Goal: Transaction & Acquisition: Obtain resource

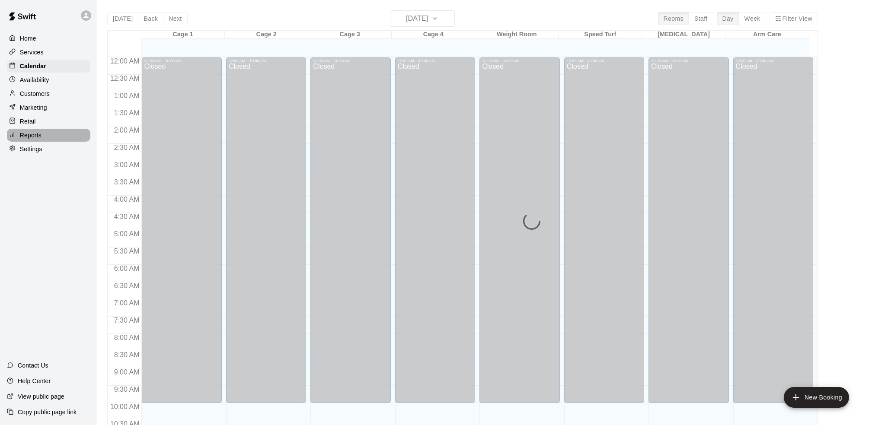
scroll to position [425, 0]
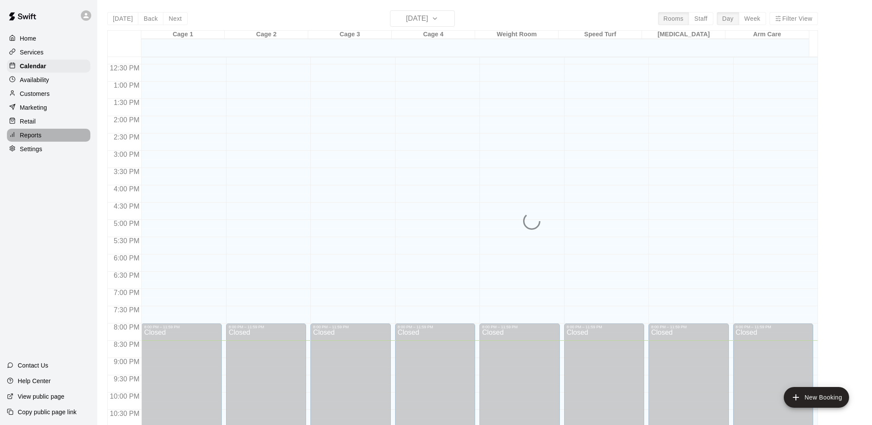
click at [35, 140] on p "Reports" at bounding box center [31, 135] width 22 height 9
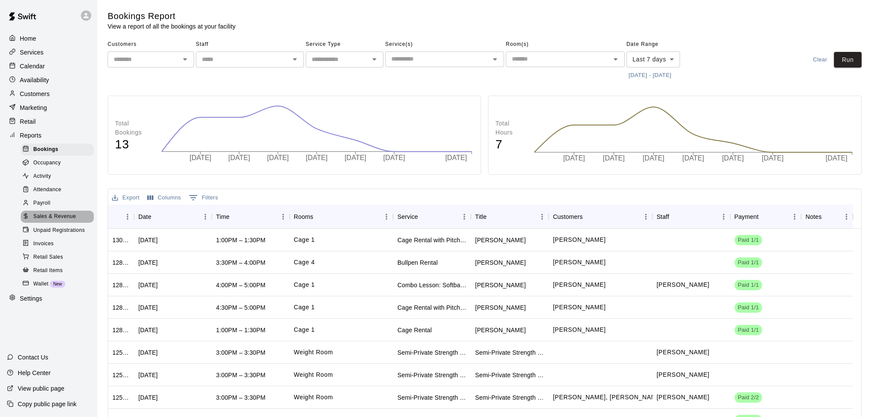
click at [47, 221] on span "Sales & Revenue" at bounding box center [54, 216] width 43 height 9
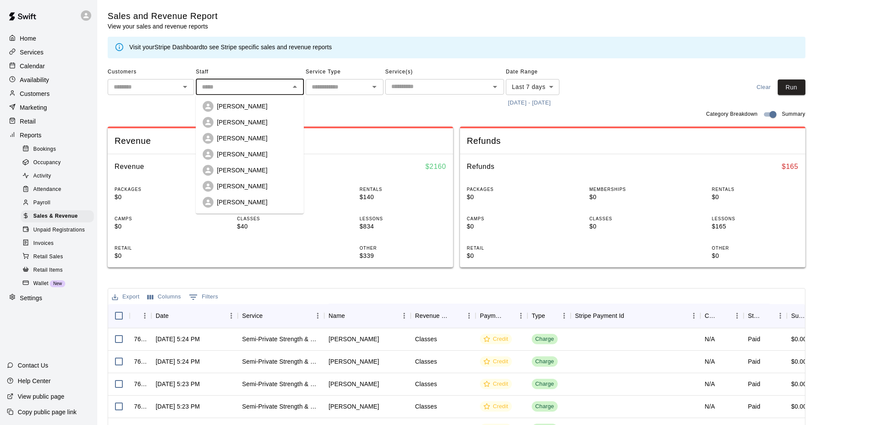
click at [251, 89] on input "text" at bounding box center [242, 87] width 89 height 11
click at [240, 104] on p "[PERSON_NAME]" at bounding box center [242, 106] width 51 height 9
type input "********"
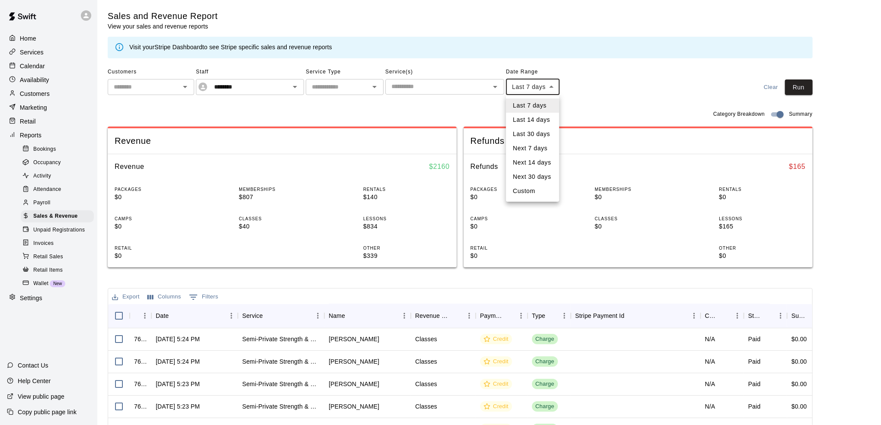
click at [556, 88] on body "Home Services Calendar Availability Customers Marketing Retail Reports Bookings…" at bounding box center [440, 297] width 881 height 594
click at [528, 191] on li "Custom" at bounding box center [532, 191] width 53 height 14
type input "******"
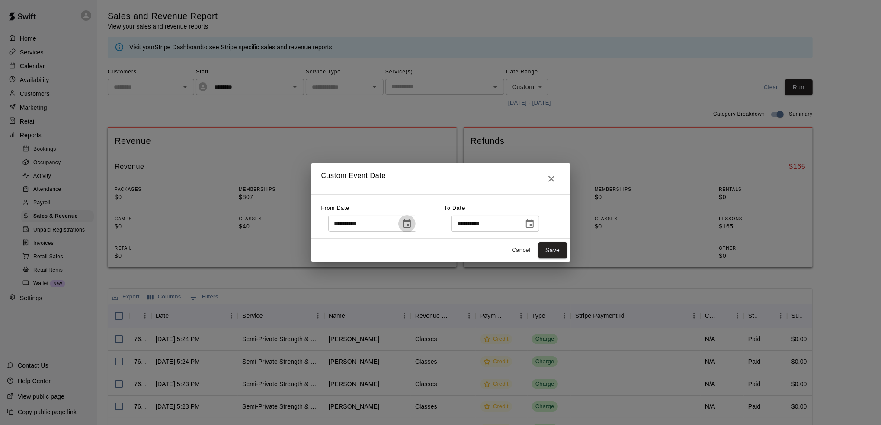
click at [411, 224] on icon "Choose date, selected date is Aug 10, 2025" at bounding box center [407, 223] width 8 height 9
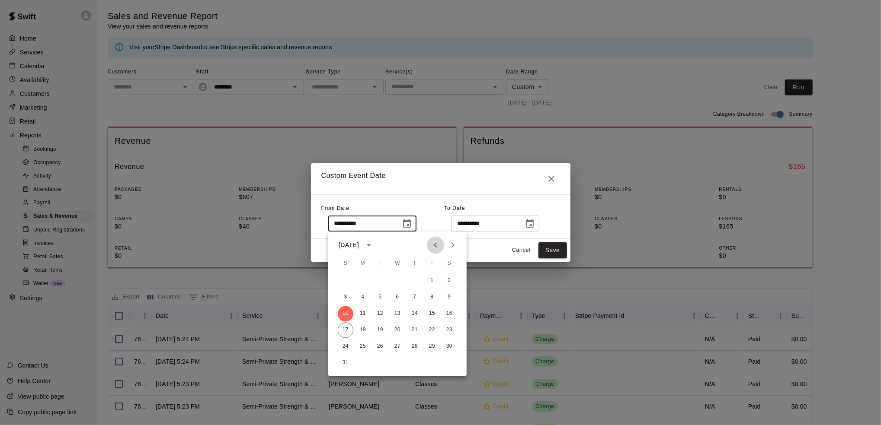
click at [437, 243] on icon "Previous month" at bounding box center [435, 245] width 10 height 10
click at [380, 282] on button "1" at bounding box center [380, 282] width 16 height 16
type input "**********"
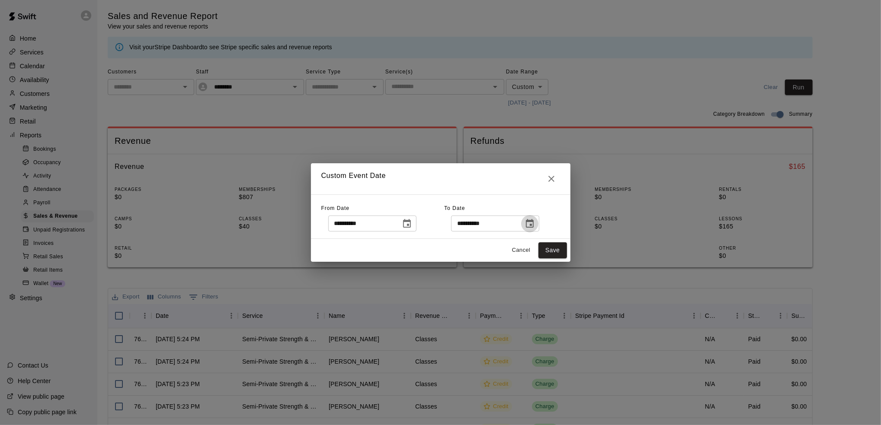
click at [535, 229] on icon "Choose date, selected date is Aug 17, 2025" at bounding box center [529, 224] width 10 height 10
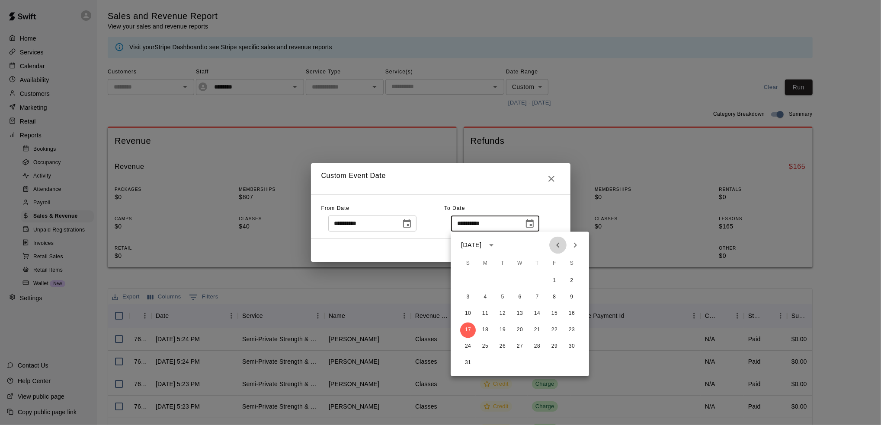
click at [554, 247] on icon "Previous month" at bounding box center [558, 245] width 10 height 10
click at [540, 344] on button "31" at bounding box center [537, 347] width 16 height 16
type input "**********"
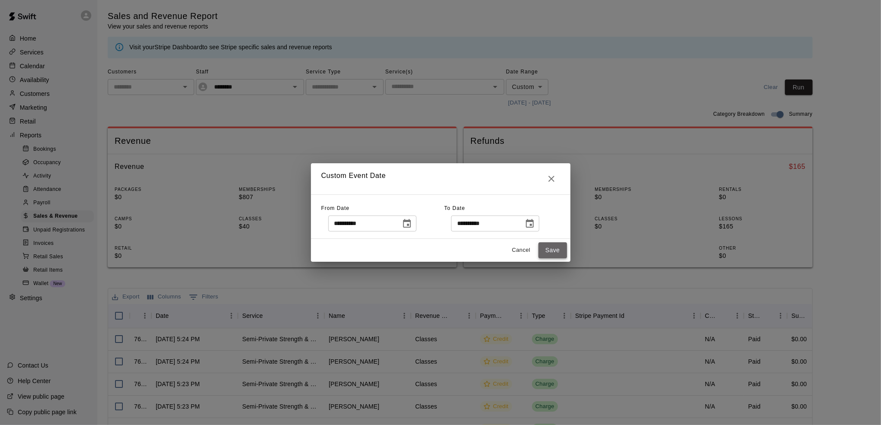
click at [562, 254] on button "Save" at bounding box center [552, 251] width 29 height 16
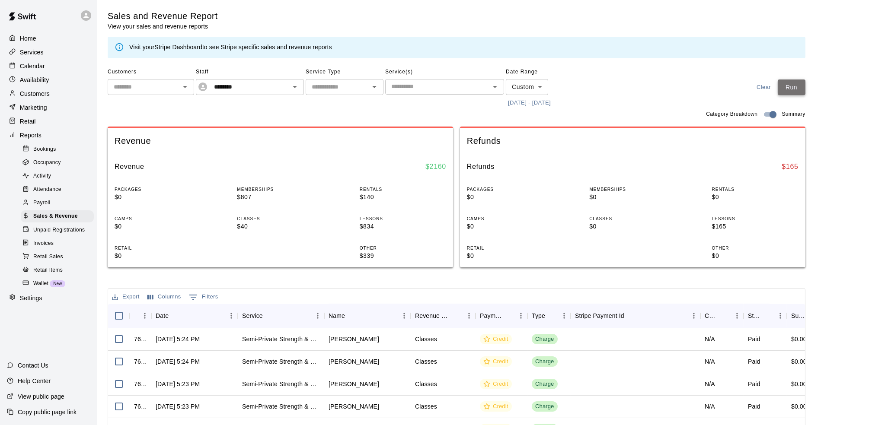
click at [794, 87] on button "Run" at bounding box center [792, 88] width 28 height 16
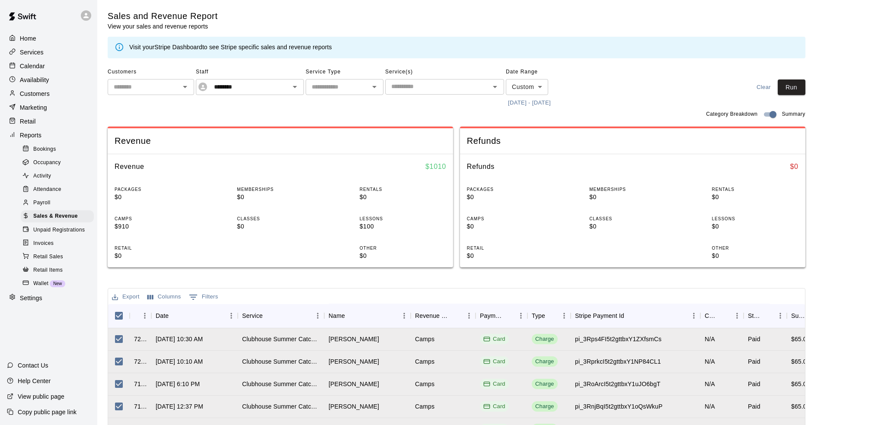
click at [126, 300] on button "Export" at bounding box center [126, 297] width 32 height 13
click at [131, 316] on li "Download as CSV" at bounding box center [142, 314] width 67 height 14
click at [294, 89] on icon "Open" at bounding box center [295, 87] width 10 height 10
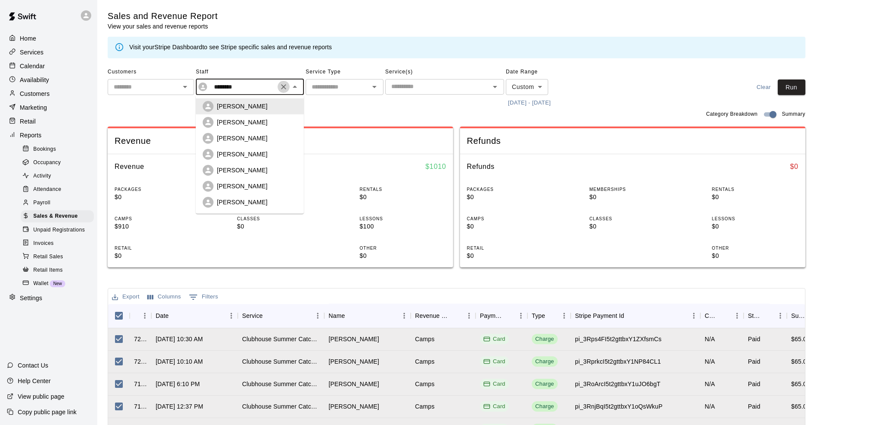
click at [285, 86] on icon "Clear" at bounding box center [283, 87] width 9 height 9
click at [246, 121] on p "[PERSON_NAME]" at bounding box center [242, 122] width 51 height 9
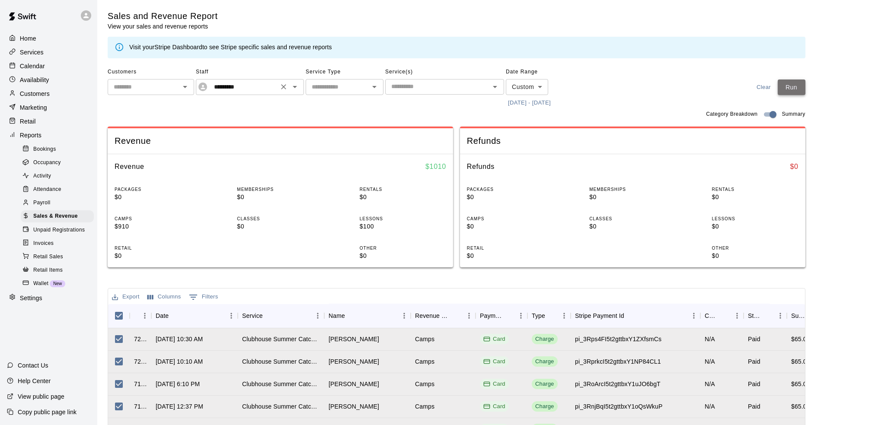
click at [804, 90] on button "Run" at bounding box center [792, 88] width 28 height 16
click at [128, 298] on button "Export" at bounding box center [126, 297] width 32 height 13
click at [134, 315] on li "Download as CSV" at bounding box center [142, 314] width 67 height 14
click at [296, 86] on icon "Open" at bounding box center [295, 87] width 10 height 10
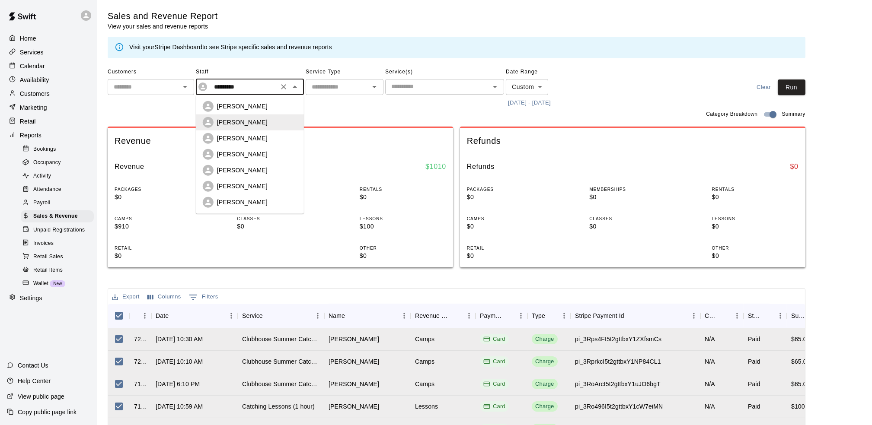
click at [259, 137] on div "[PERSON_NAME]" at bounding box center [257, 138] width 80 height 9
type input "**********"
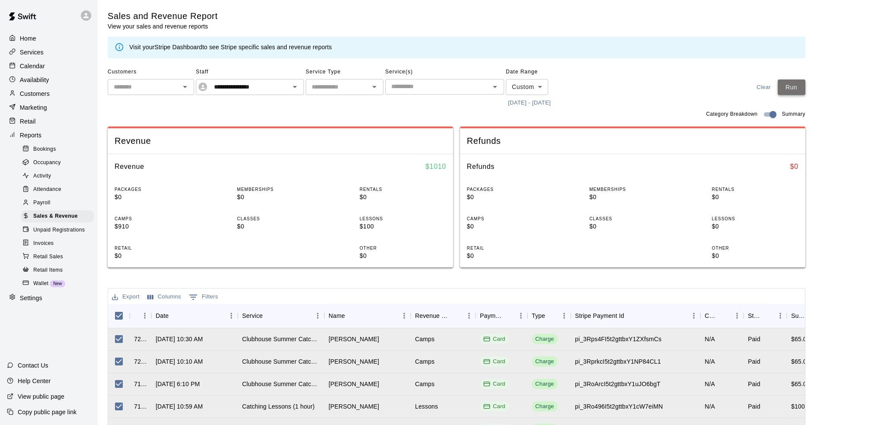
click at [805, 90] on button "Run" at bounding box center [792, 88] width 28 height 16
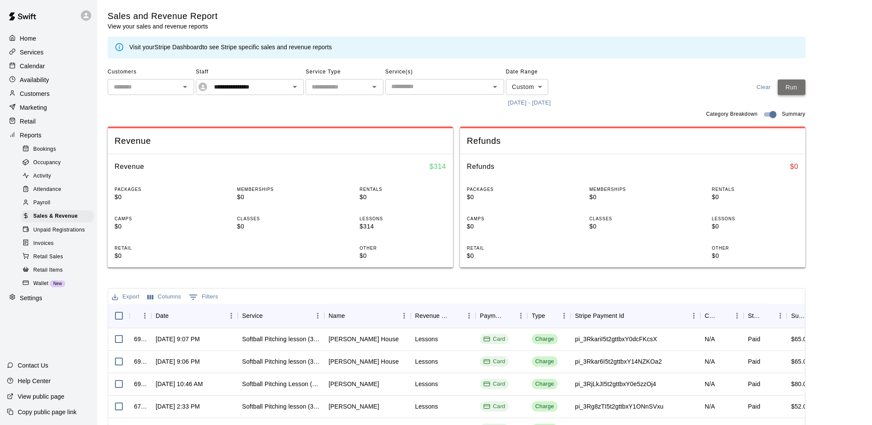
click at [805, 90] on button "Run" at bounding box center [792, 88] width 28 height 16
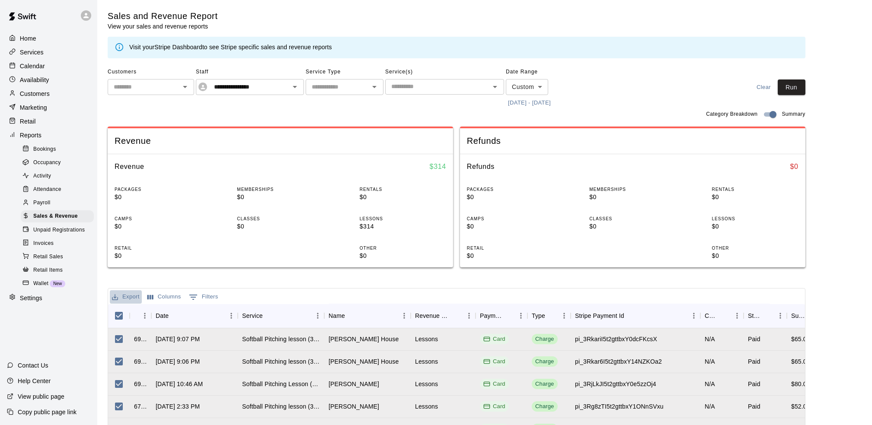
click at [134, 300] on button "Export" at bounding box center [126, 297] width 32 height 13
click at [143, 315] on li "Download as CSV" at bounding box center [142, 314] width 67 height 14
click at [284, 90] on icon "Clear" at bounding box center [283, 87] width 9 height 9
click at [296, 87] on icon "Open" at bounding box center [295, 87] width 4 height 2
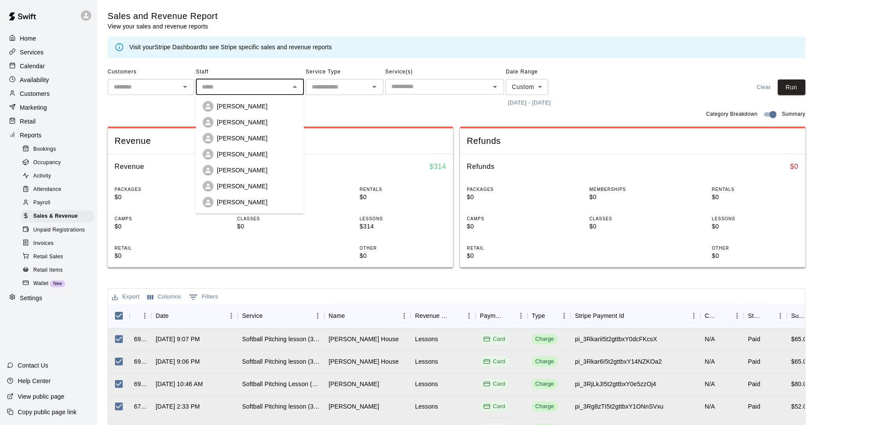
click at [254, 152] on p "[PERSON_NAME]" at bounding box center [242, 154] width 51 height 9
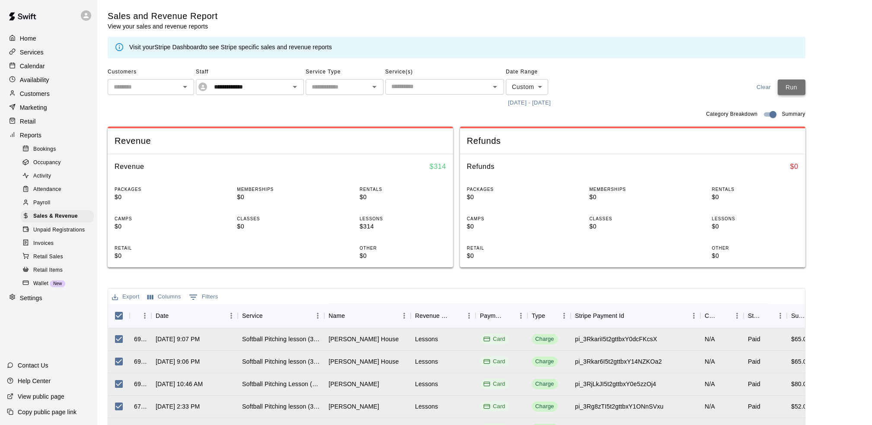
click at [804, 89] on button "Run" at bounding box center [792, 88] width 28 height 16
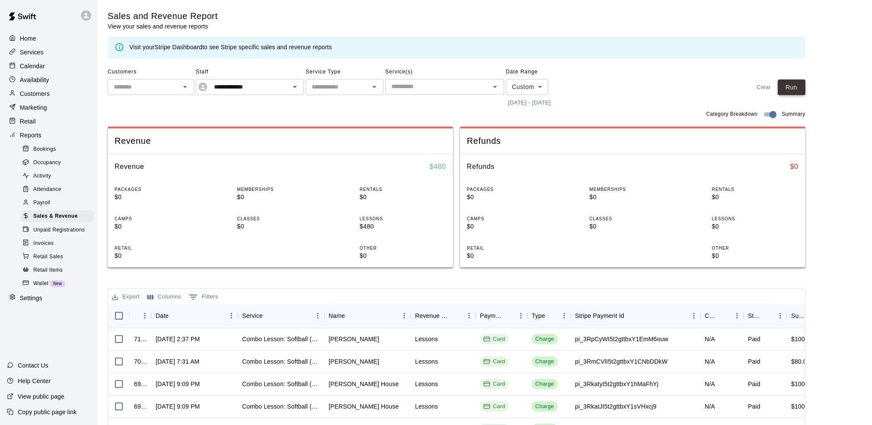
click at [805, 89] on button "Run" at bounding box center [792, 88] width 28 height 16
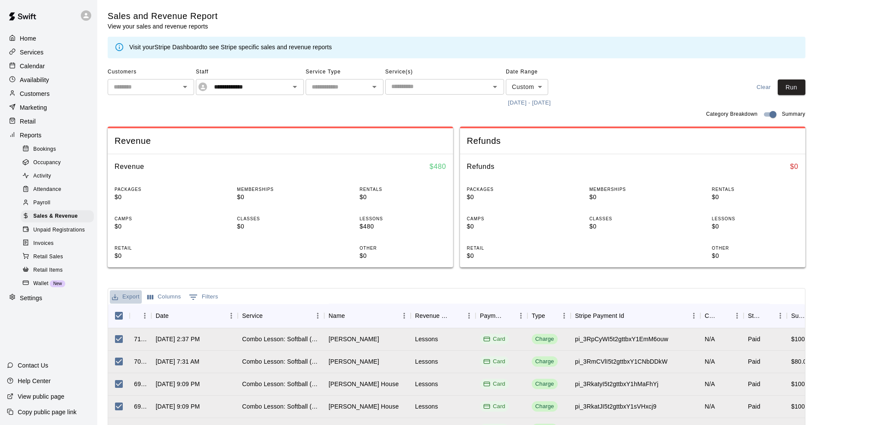
click at [130, 293] on button "Export" at bounding box center [126, 297] width 32 height 13
click at [136, 309] on li "Download as CSV" at bounding box center [142, 314] width 67 height 14
click at [296, 85] on icon "Open" at bounding box center [295, 87] width 10 height 10
type input "*"
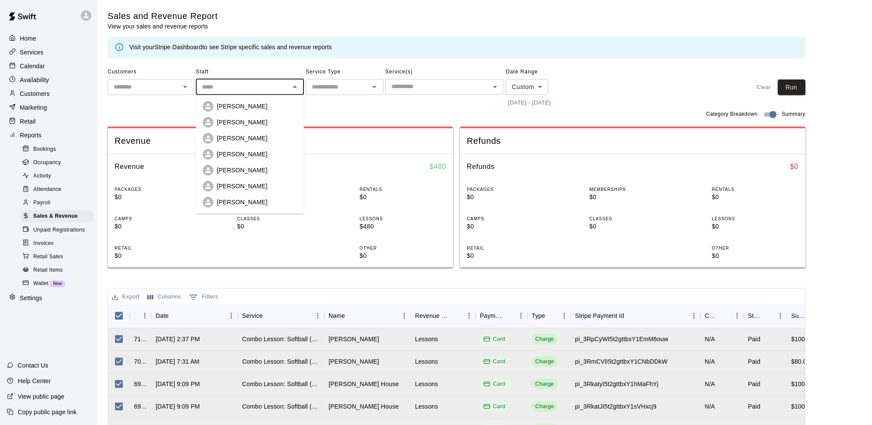
click at [227, 167] on p "[PERSON_NAME]" at bounding box center [242, 170] width 51 height 9
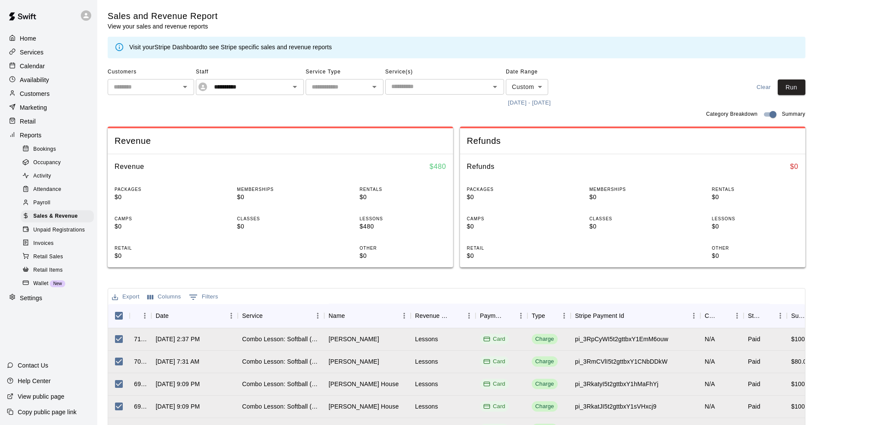
click at [626, 89] on div "**********" at bounding box center [457, 87] width 698 height 45
click at [796, 89] on button "Run" at bounding box center [792, 88] width 28 height 16
click at [131, 298] on button "Export" at bounding box center [126, 297] width 32 height 13
click at [133, 309] on li "Download as CSV" at bounding box center [142, 314] width 67 height 14
click at [296, 90] on icon "Open" at bounding box center [295, 87] width 10 height 10
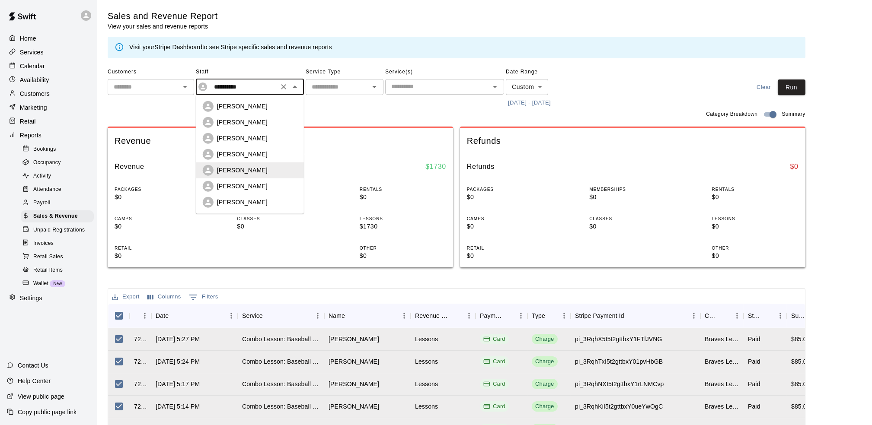
click at [243, 201] on p "[PERSON_NAME]" at bounding box center [242, 202] width 51 height 9
type input "**********"
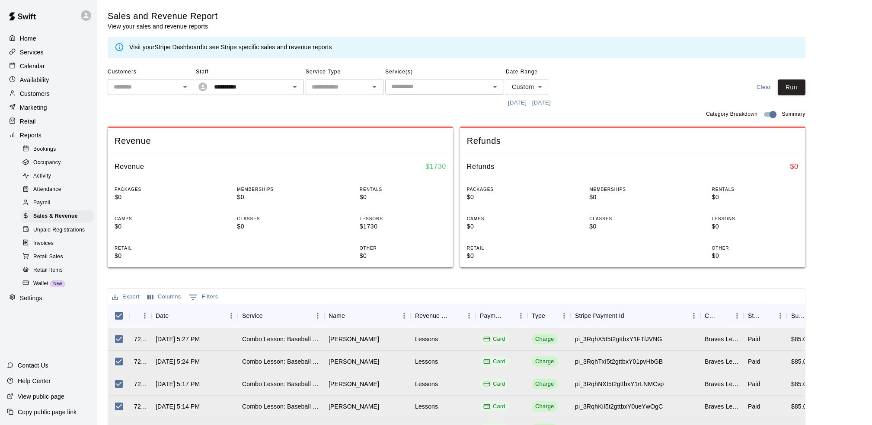
click at [379, 104] on div "Service Type ​" at bounding box center [345, 87] width 78 height 45
click at [795, 90] on button "Run" at bounding box center [792, 88] width 28 height 16
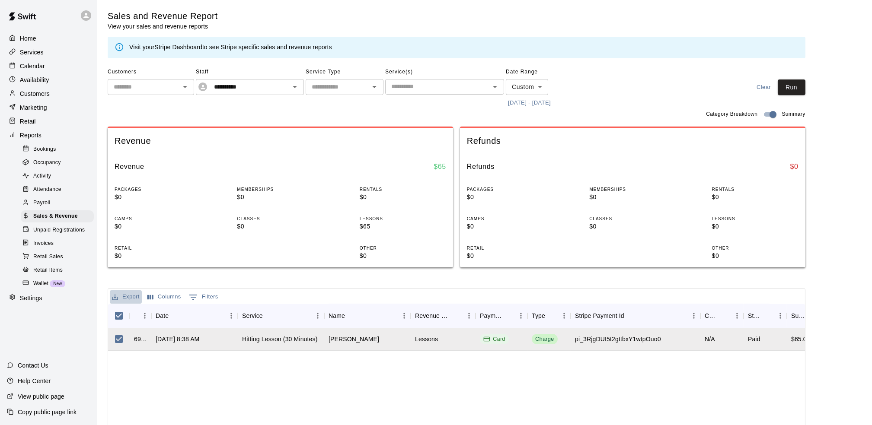
click at [131, 298] on button "Export" at bounding box center [126, 297] width 32 height 13
click at [131, 311] on li "Download as CSV" at bounding box center [142, 314] width 67 height 14
click at [32, 97] on p "Customers" at bounding box center [35, 93] width 30 height 9
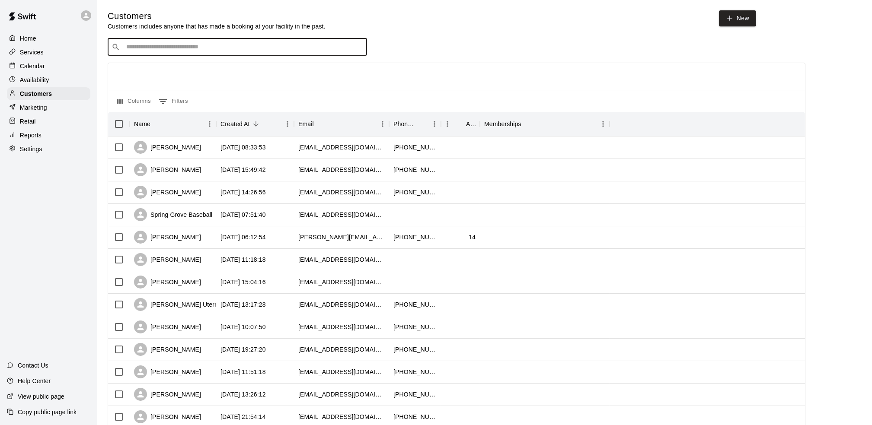
click at [229, 50] on input "Search customers by name or email" at bounding box center [244, 47] width 240 height 9
type input "**********"
click at [160, 61] on div "[PERSON_NAME] Cage Membership (Individual) [EMAIL_ADDRESS][DOMAIN_NAME]" at bounding box center [237, 71] width 259 height 28
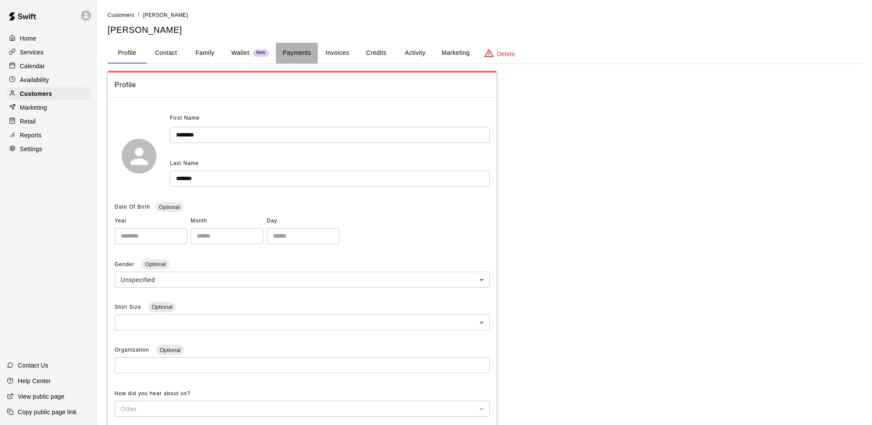
click at [306, 51] on button "Payments" at bounding box center [297, 53] width 42 height 21
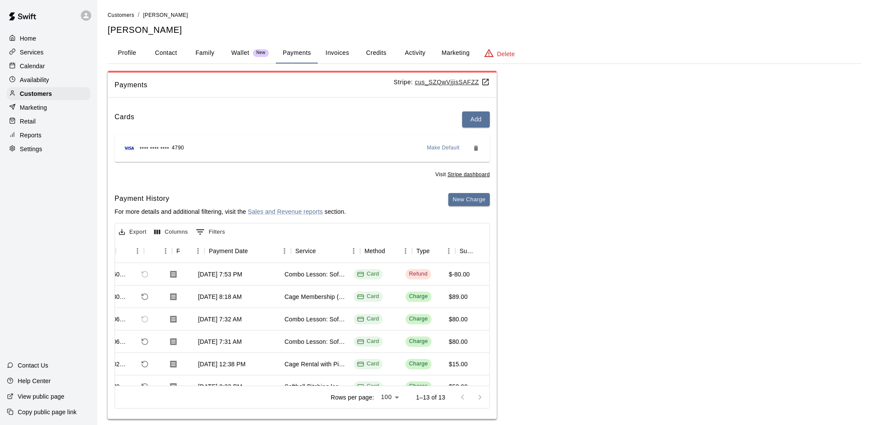
scroll to position [0, 21]
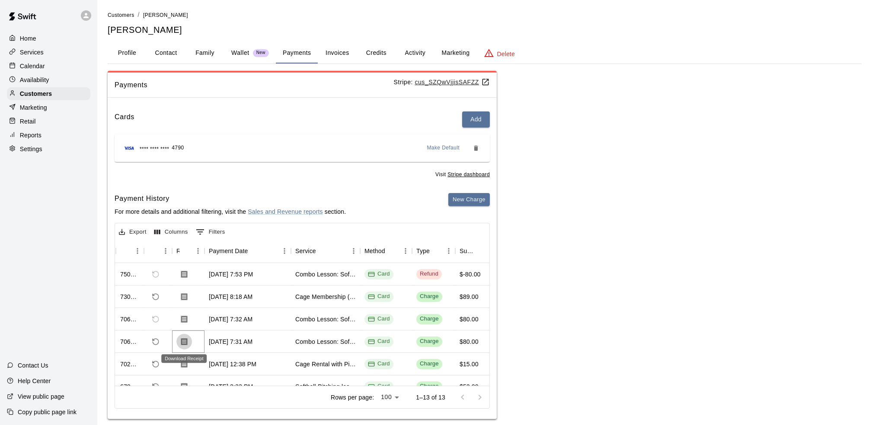
click at [183, 338] on icon "Download Receipt" at bounding box center [184, 342] width 9 height 9
click at [185, 315] on icon "Download Receipt" at bounding box center [184, 319] width 9 height 9
click at [189, 336] on button "Download Receipt" at bounding box center [184, 342] width 16 height 16
click at [45, 98] on p "Customers" at bounding box center [36, 93] width 32 height 9
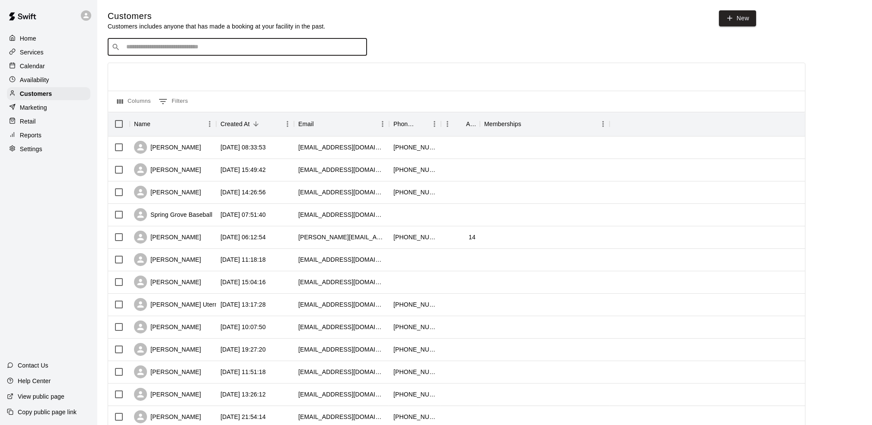
click at [179, 49] on input "Search customers by name or email" at bounding box center [244, 47] width 240 height 9
type input "*****"
click at [169, 73] on span "[EMAIL_ADDRESS][DOMAIN_NAME]" at bounding box center [178, 76] width 93 height 6
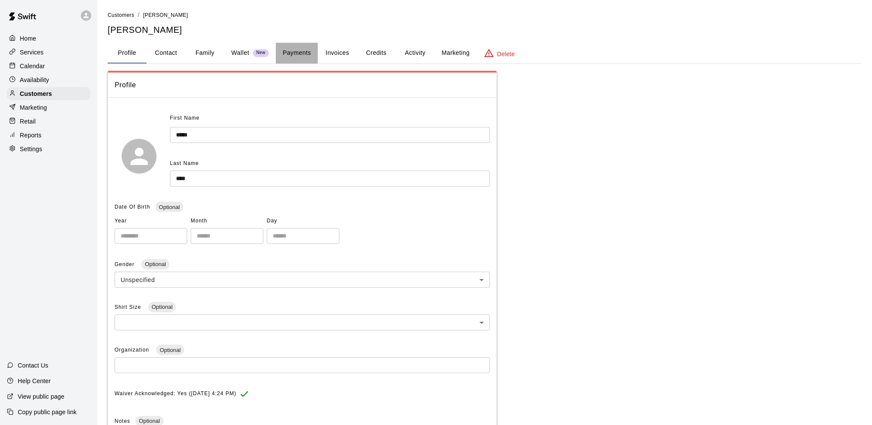
click at [299, 53] on button "Payments" at bounding box center [297, 53] width 42 height 21
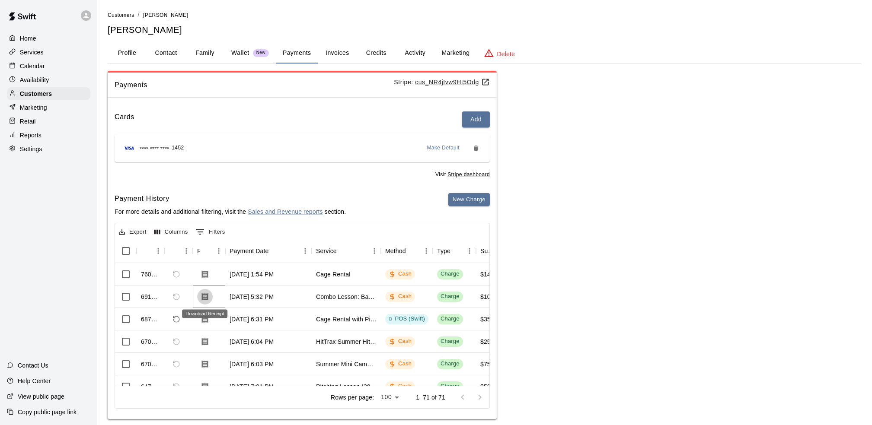
click at [205, 296] on icon "Download Receipt" at bounding box center [205, 296] width 6 height 7
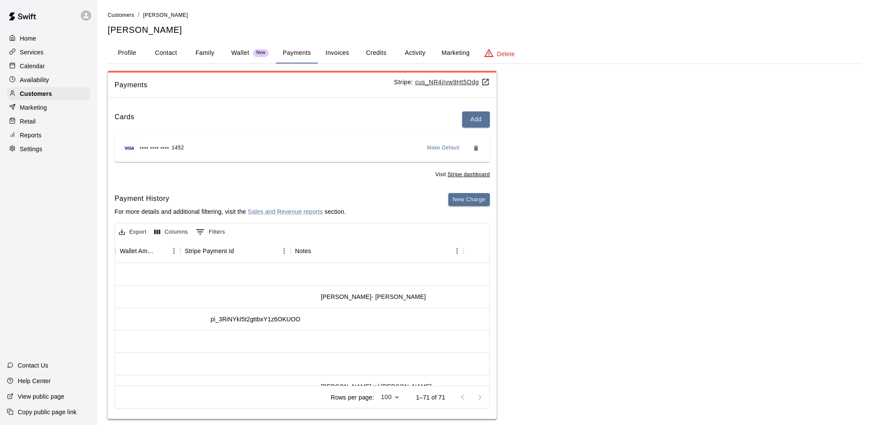
scroll to position [0, 814]
